Goal: Information Seeking & Learning: Check status

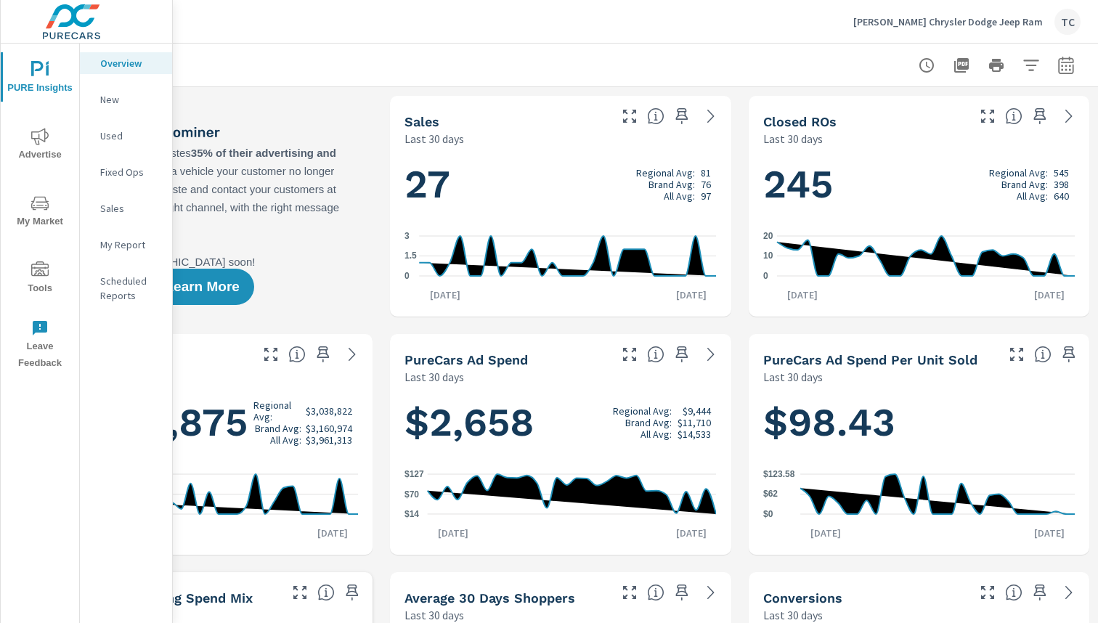
scroll to position [0, 150]
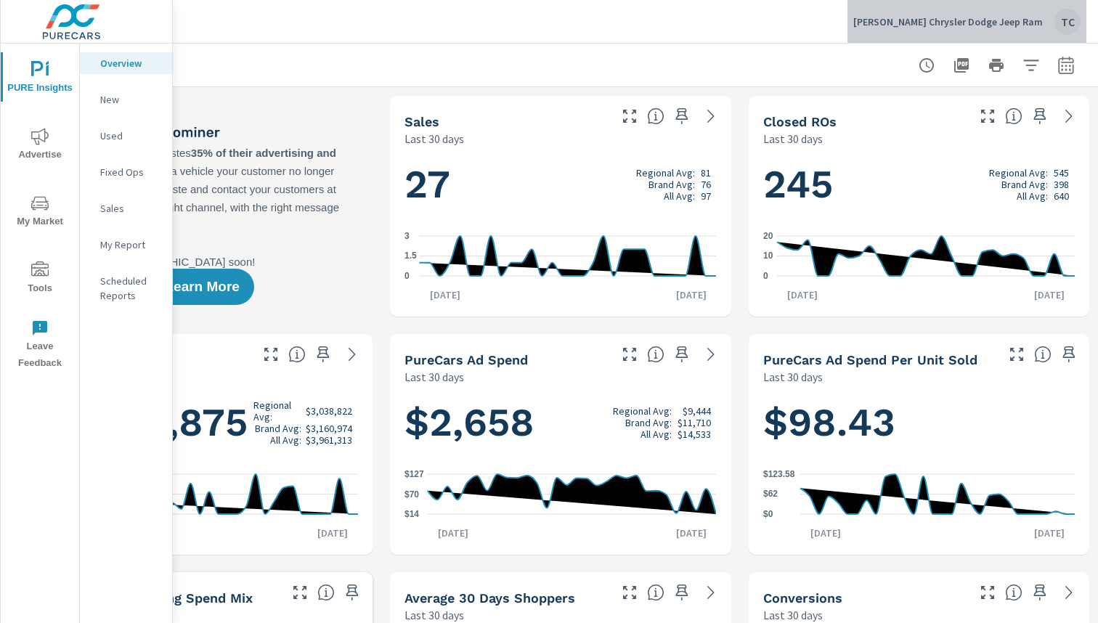
click at [1054, 15] on div "[PERSON_NAME] Chrysler Dodge Jeep Ram TC" at bounding box center [966, 22] width 227 height 26
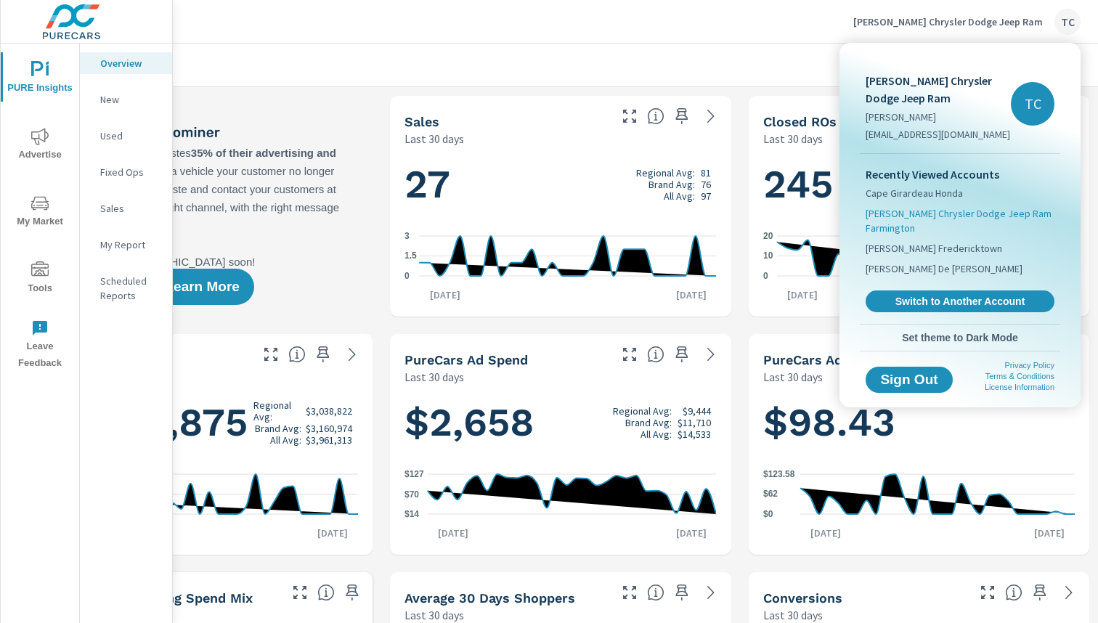
click at [941, 219] on span "[PERSON_NAME] Chrysler Dodge Jeep Ram Farmington" at bounding box center [960, 220] width 189 height 29
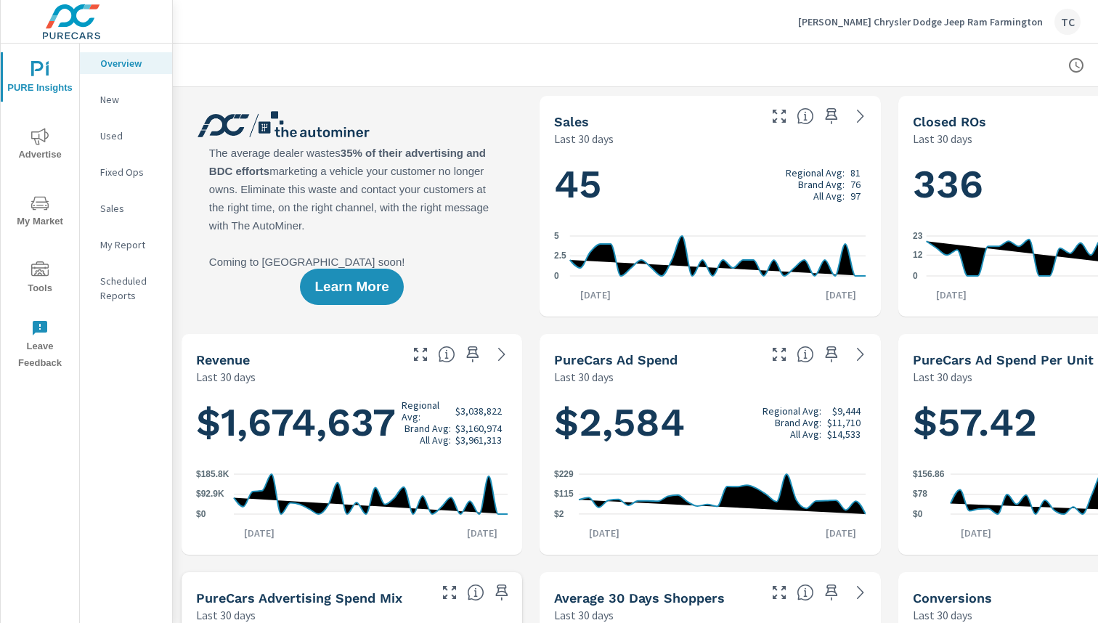
click at [38, 69] on icon "nav menu" at bounding box center [37, 68] width 12 height 15
click at [109, 172] on p "Fixed Ops" at bounding box center [130, 172] width 60 height 15
